Goal: Information Seeking & Learning: Learn about a topic

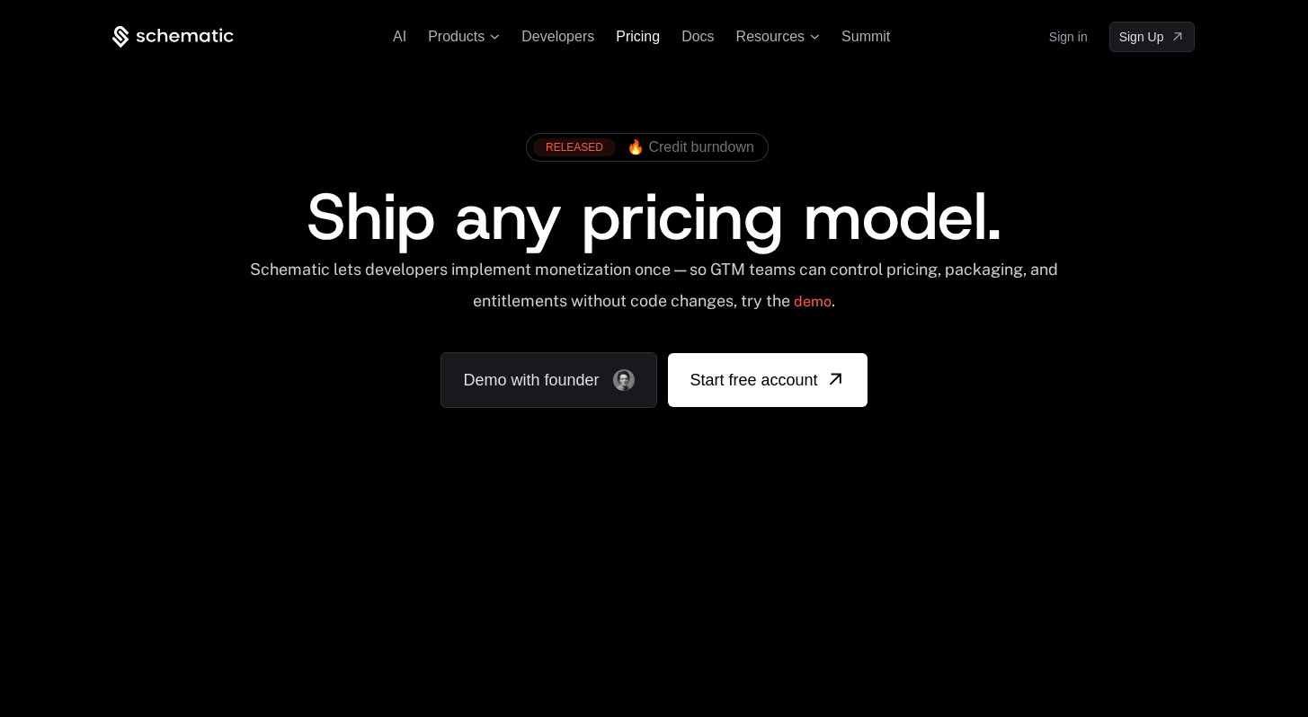
click at [639, 40] on span "Pricing" at bounding box center [638, 36] width 44 height 15
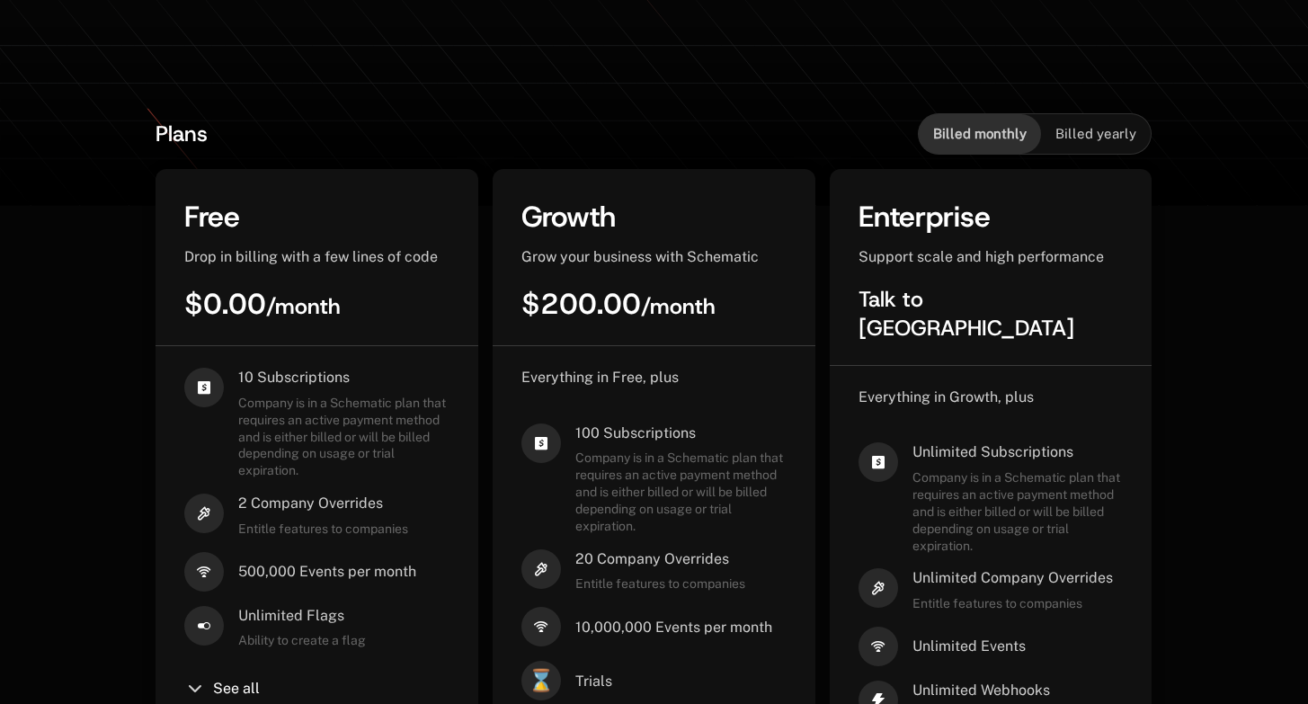
scroll to position [670, 0]
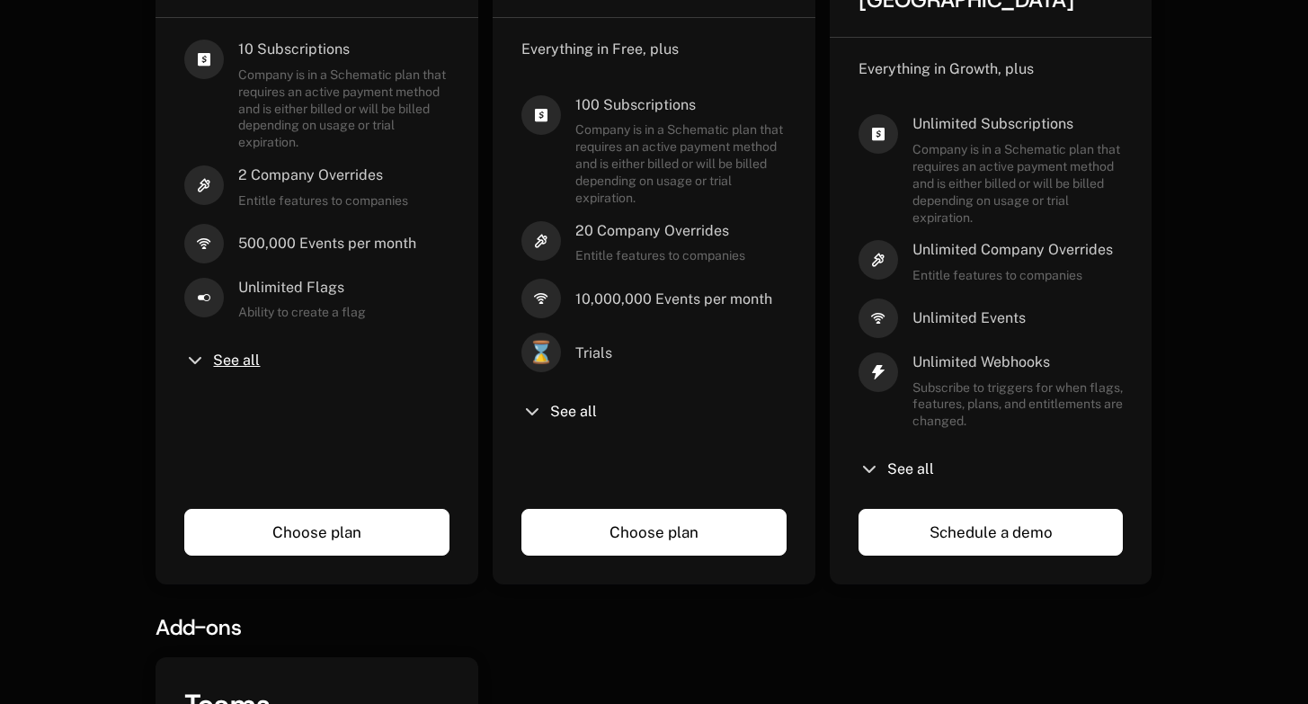
click at [223, 360] on span "See all" at bounding box center [236, 360] width 47 height 14
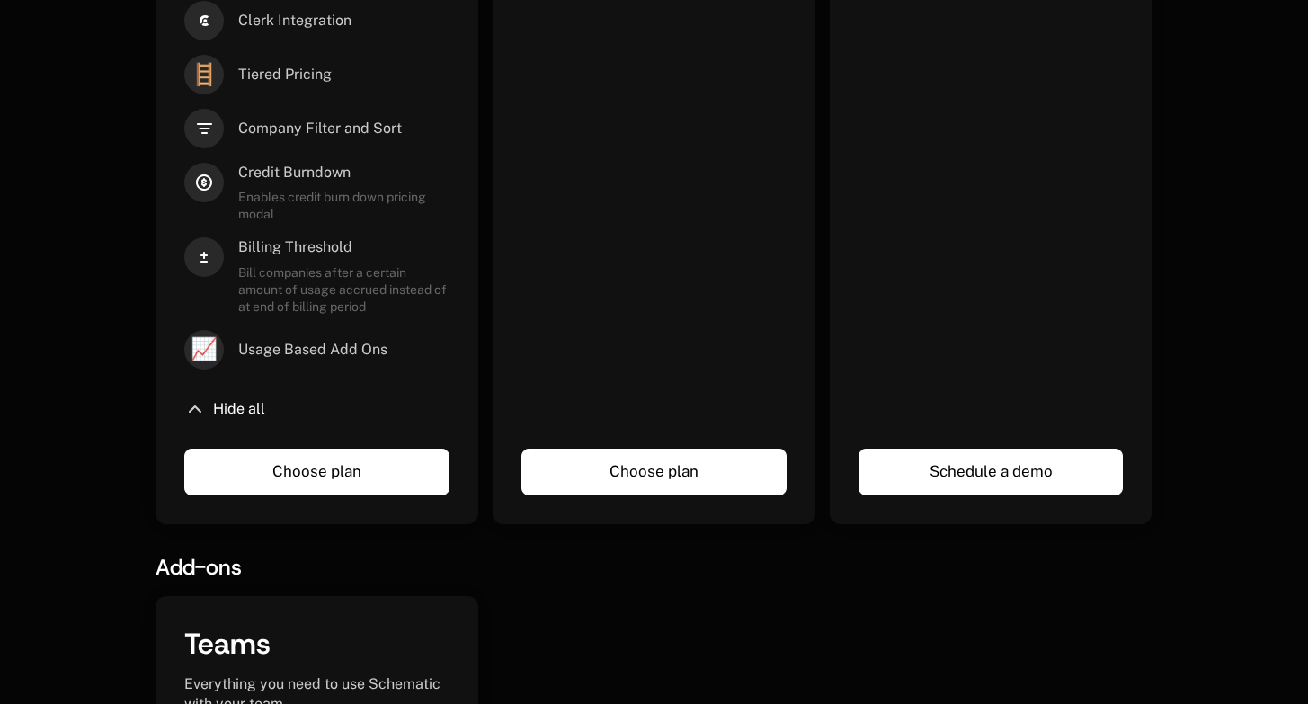
scroll to position [1099, 0]
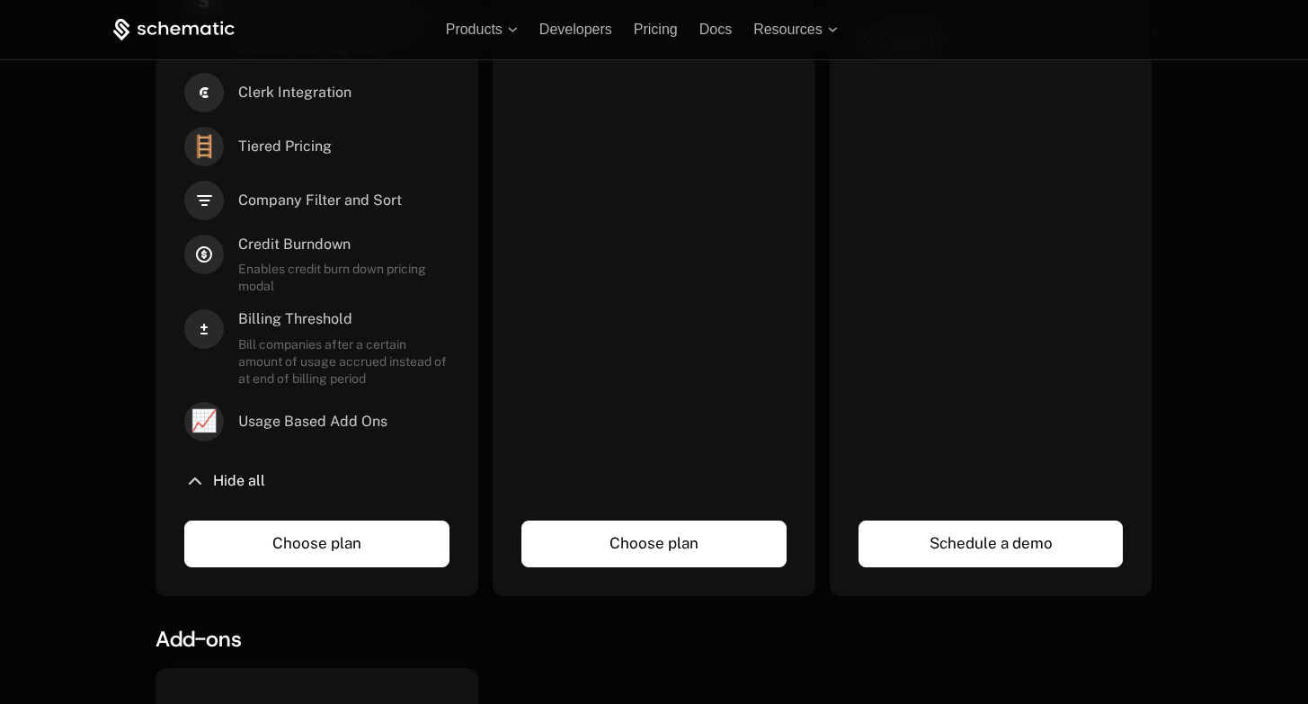
click at [209, 139] on span "🪜" at bounding box center [204, 147] width 40 height 40
click at [319, 253] on span "Credit Burndown" at bounding box center [343, 245] width 211 height 20
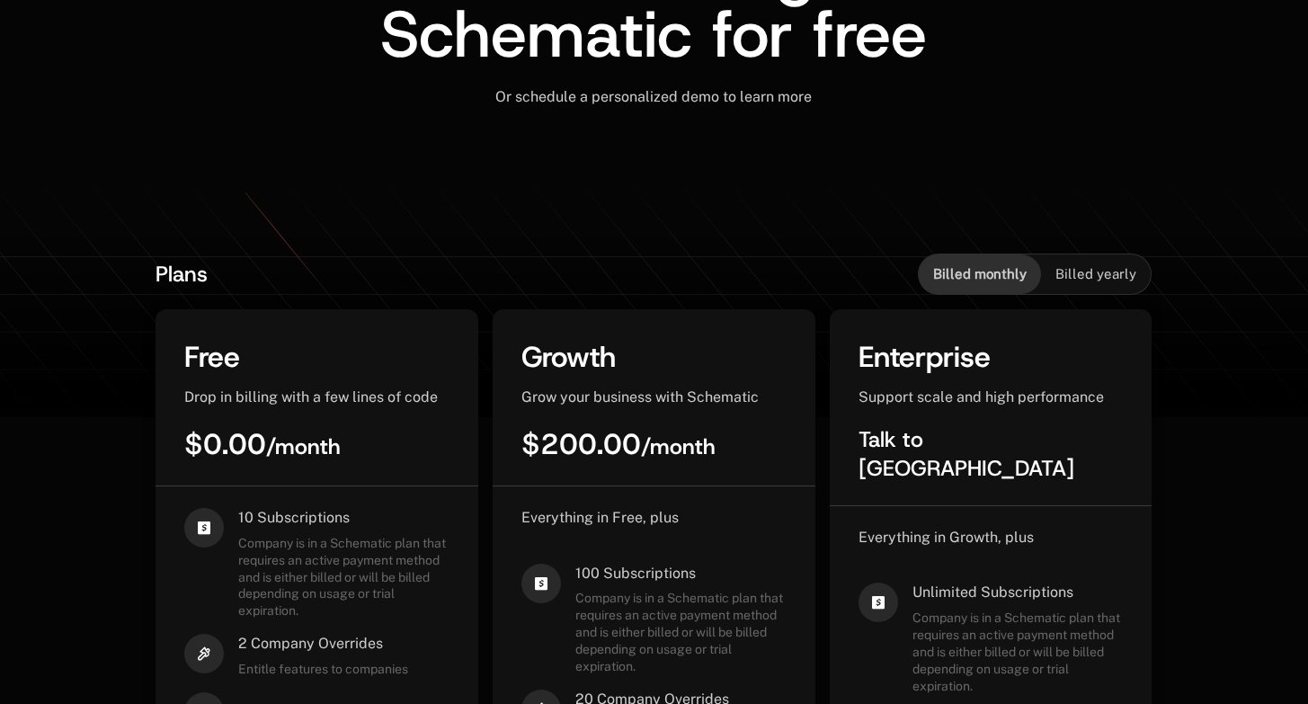
scroll to position [328, 0]
